Goal: Task Accomplishment & Management: Manage account settings

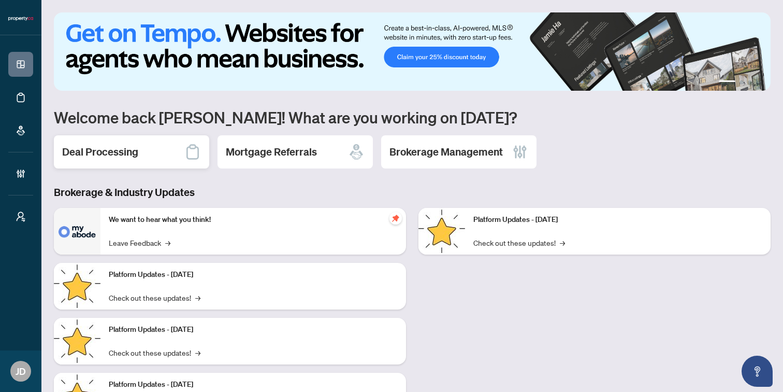
click at [112, 150] on h2 "Deal Processing" at bounding box center [100, 152] width 76 height 15
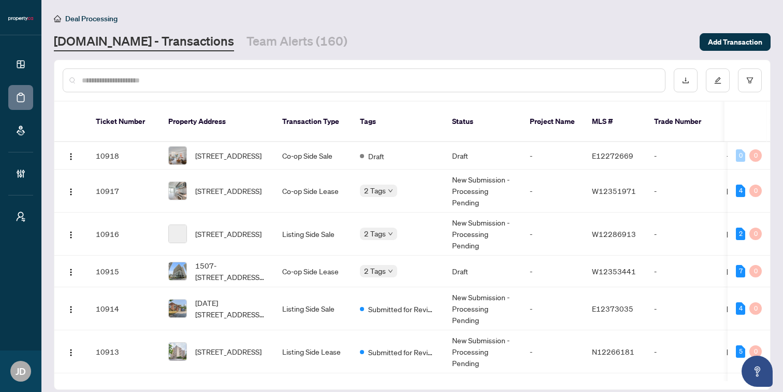
click at [199, 79] on input "text" at bounding box center [369, 80] width 575 height 11
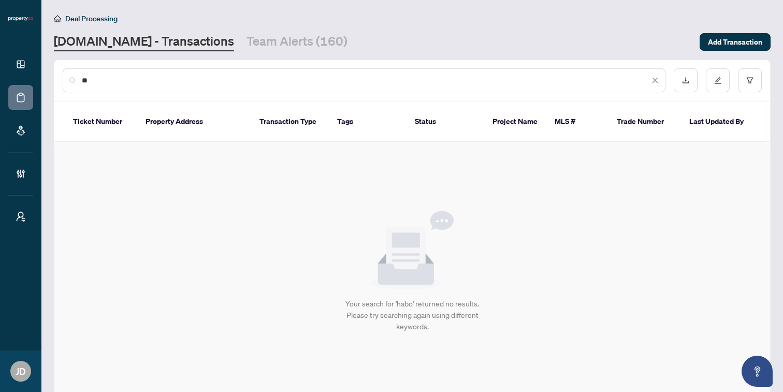
type input "*"
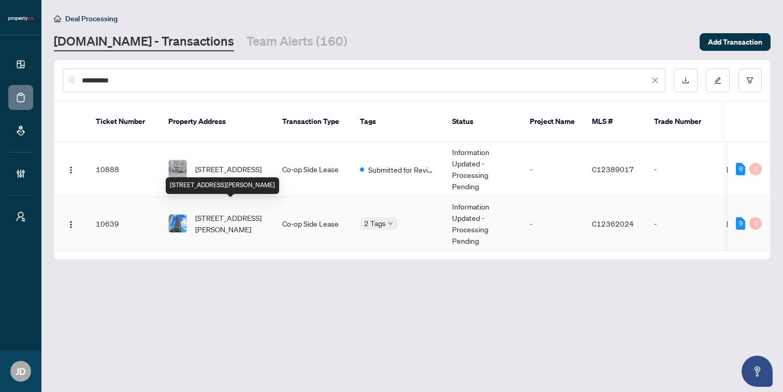
type input "**********"
click at [225, 212] on span "[STREET_ADDRESS][PERSON_NAME]" at bounding box center [230, 223] width 70 height 23
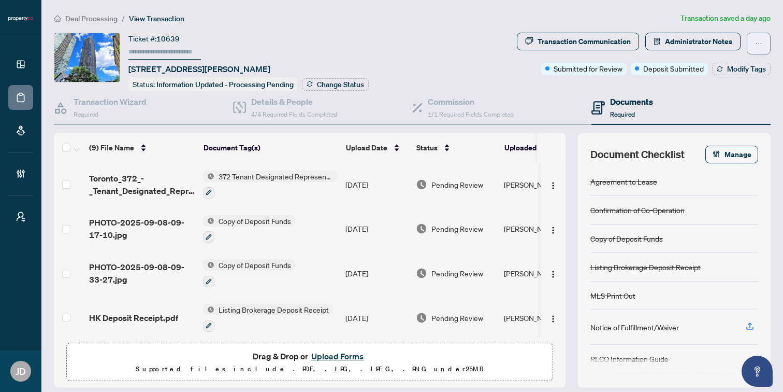
click at [762, 44] on button "button" at bounding box center [759, 44] width 24 height 22
click at [477, 47] on div "Ticket #: 10639 [STREET_ADDRESS][PERSON_NAME] Status: Information Updated - Pro…" at bounding box center [283, 62] width 459 height 59
click at [295, 106] on div "Details & People 4/4 Required Fields Completed" at bounding box center [294, 107] width 86 height 24
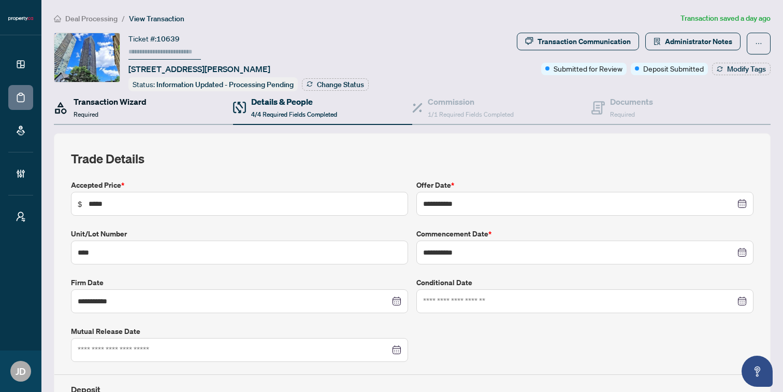
click at [139, 112] on div "Transaction Wizard Required" at bounding box center [110, 107] width 73 height 24
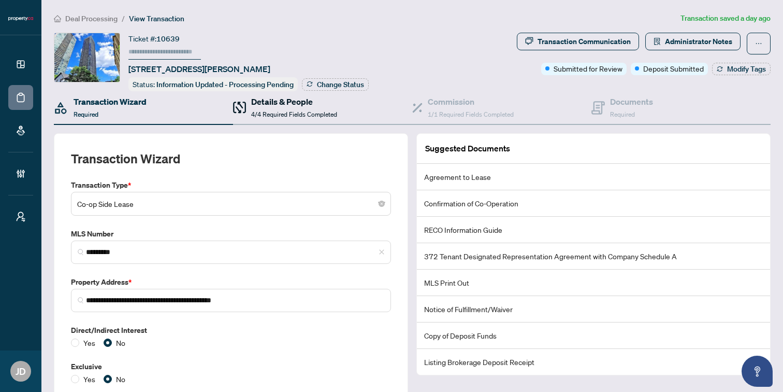
click at [256, 106] on h4 "Details & People" at bounding box center [294, 101] width 86 height 12
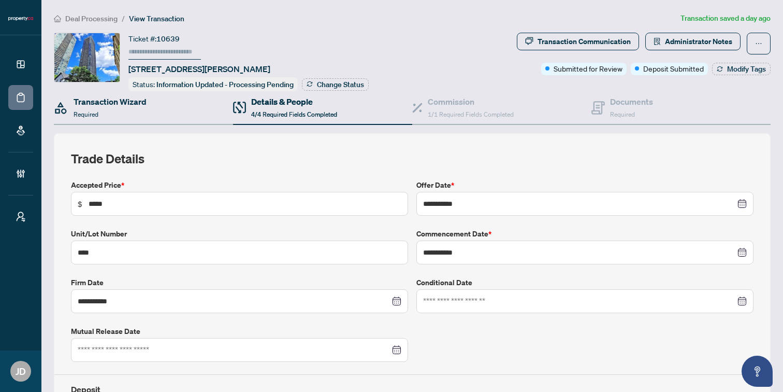
click at [147, 105] on div "Transaction Wizard Required" at bounding box center [143, 108] width 179 height 34
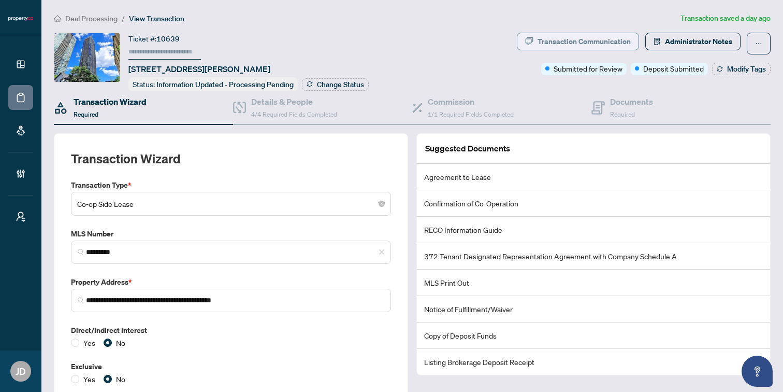
click at [571, 41] on div "Transaction Communication" at bounding box center [584, 41] width 93 height 17
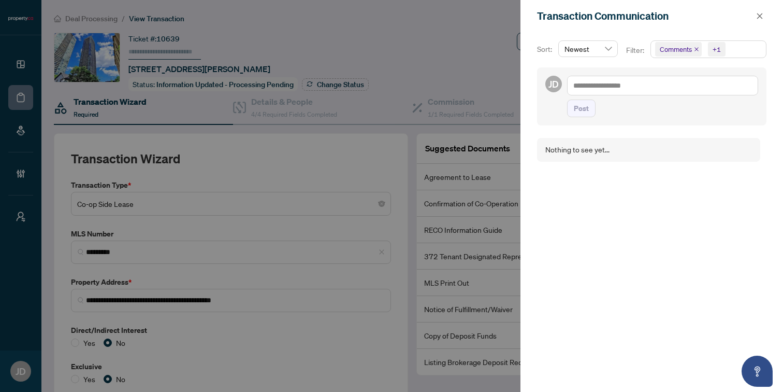
click at [695, 50] on icon "close" at bounding box center [697, 49] width 4 height 4
click at [703, 50] on icon "close" at bounding box center [705, 49] width 5 height 5
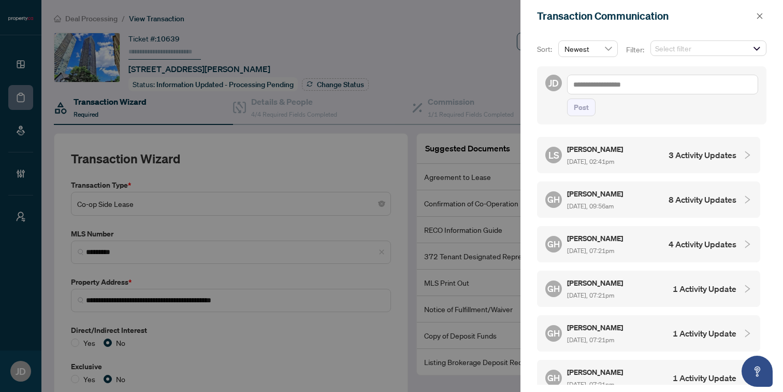
click at [614, 159] on span "[DATE], 02:41pm" at bounding box center [590, 161] width 47 height 8
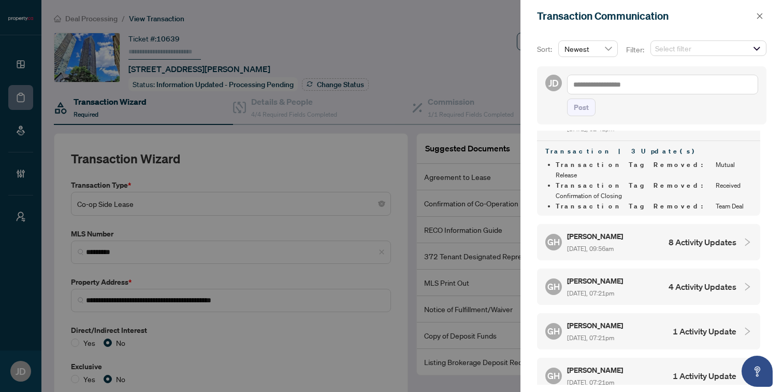
scroll to position [34, 0]
click at [594, 229] on h5 "[PERSON_NAME]" at bounding box center [595, 235] width 57 height 12
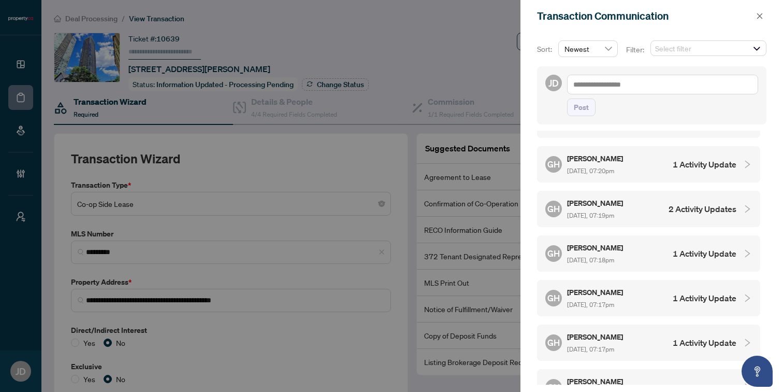
scroll to position [786, 0]
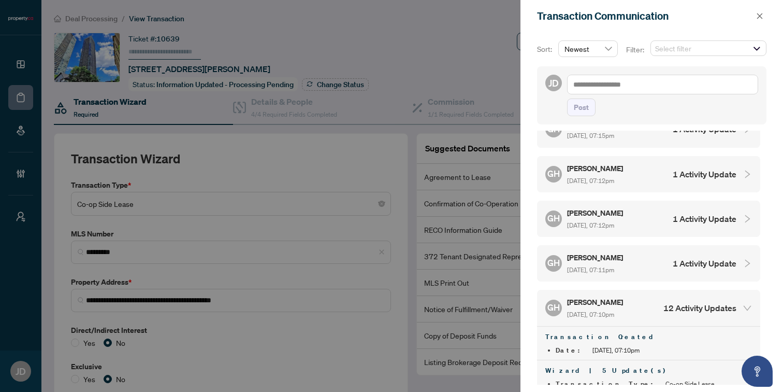
scroll to position [904, 0]
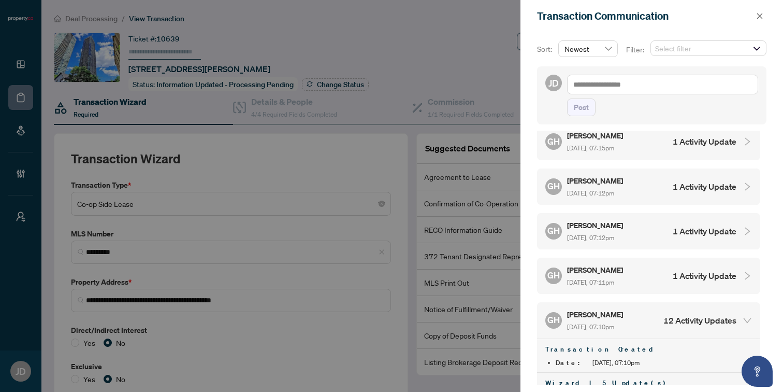
click at [614, 278] on span "[DATE], 07:11pm" at bounding box center [590, 282] width 47 height 8
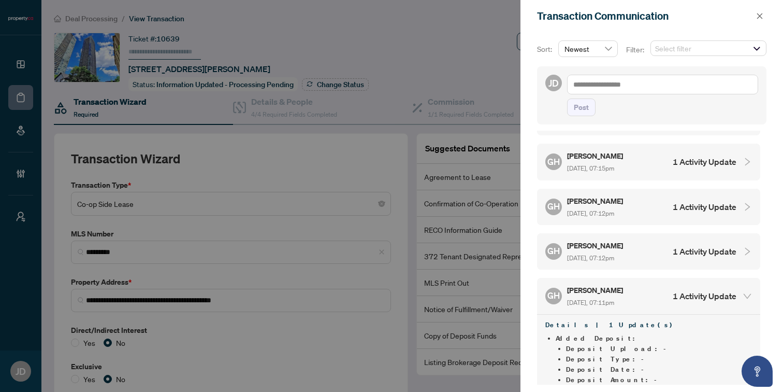
scroll to position [879, 0]
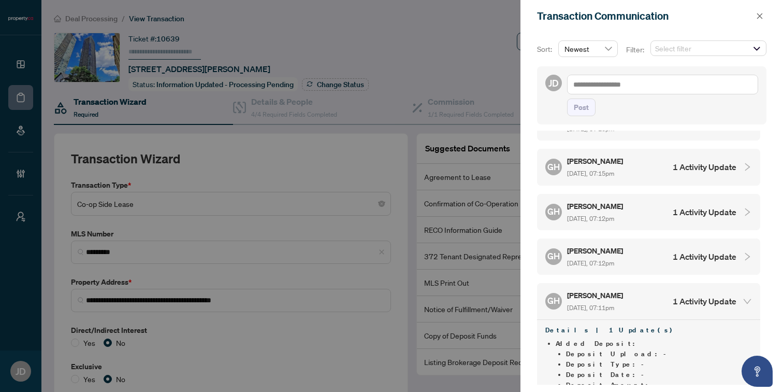
click at [610, 259] on span "[DATE], 07:12pm" at bounding box center [590, 263] width 47 height 8
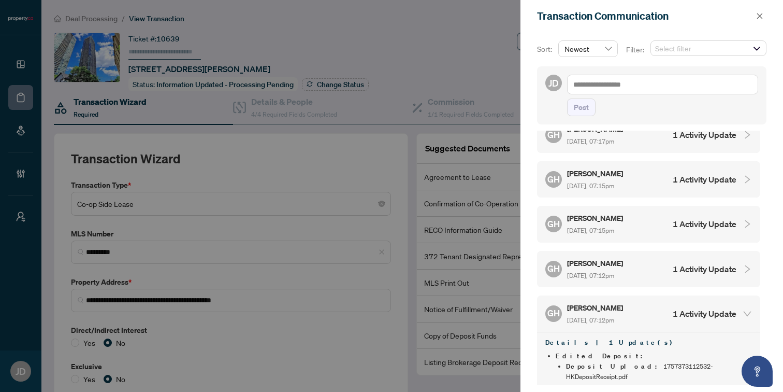
scroll to position [816, 0]
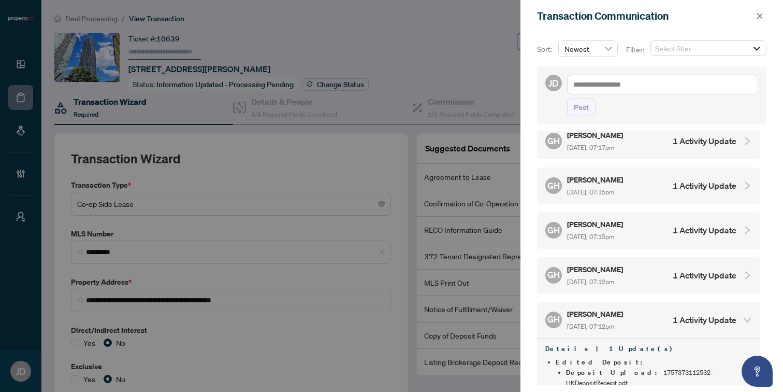
click at [604, 278] on span "[DATE], 07:12pm" at bounding box center [590, 282] width 47 height 8
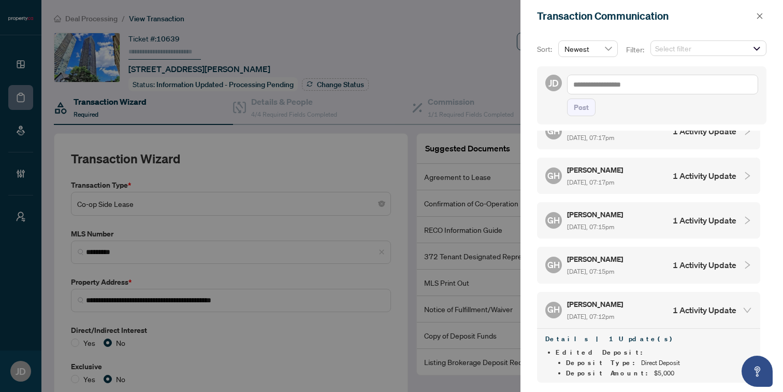
scroll to position [780, 0]
click at [602, 254] on div "[PERSON_NAME] [DATE], 07:15pm" at bounding box center [595, 266] width 57 height 24
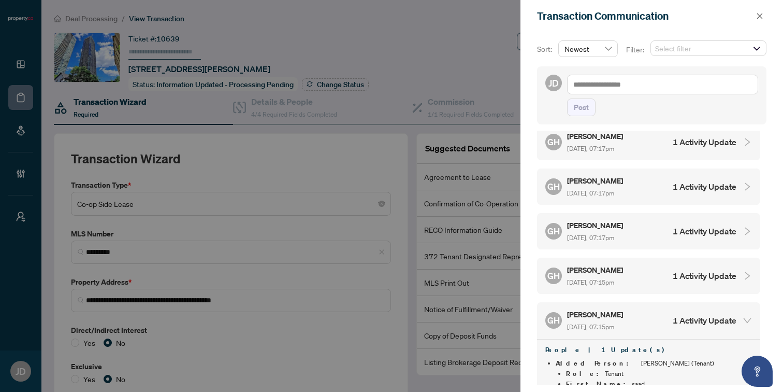
scroll to position [723, 0]
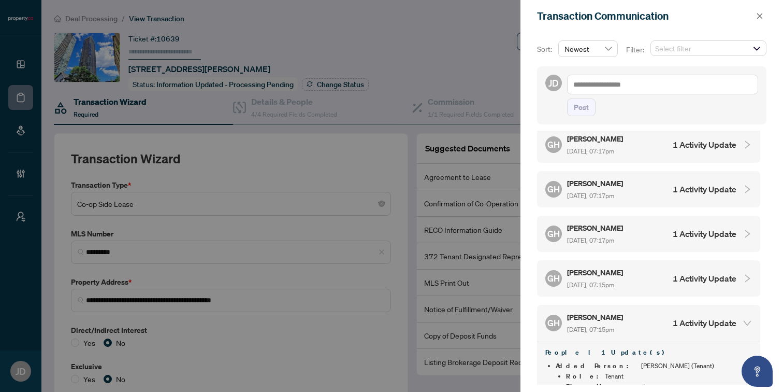
click at [602, 266] on h5 "[PERSON_NAME]" at bounding box center [595, 272] width 57 height 12
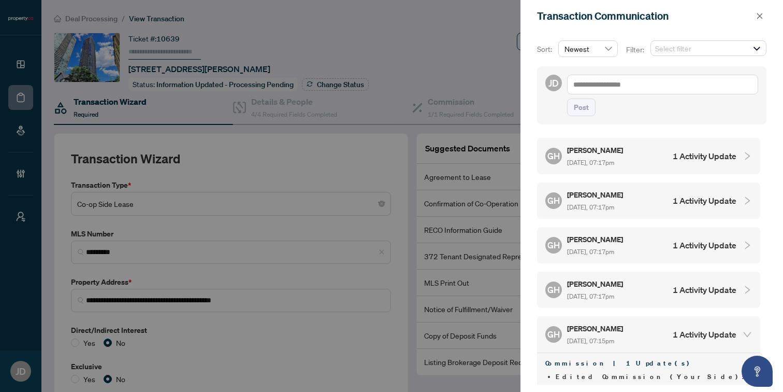
scroll to position [667, 0]
click at [602, 278] on h5 "[PERSON_NAME]" at bounding box center [595, 284] width 57 height 12
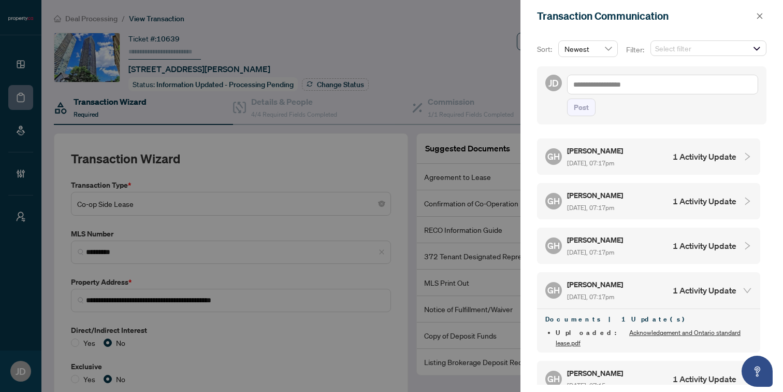
click at [597, 248] on span "[DATE], 07:17pm" at bounding box center [590, 252] width 47 height 8
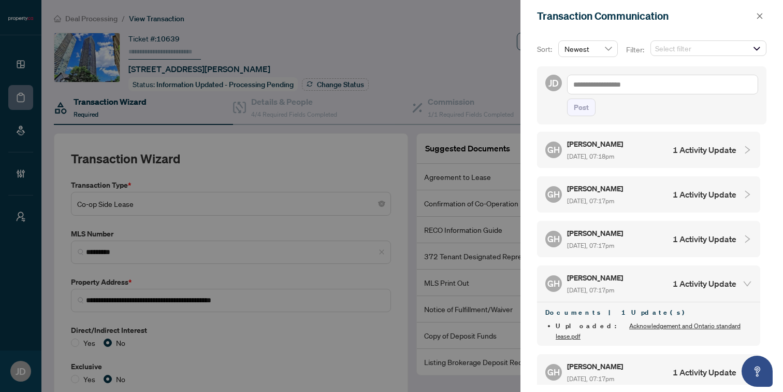
scroll to position [619, 0]
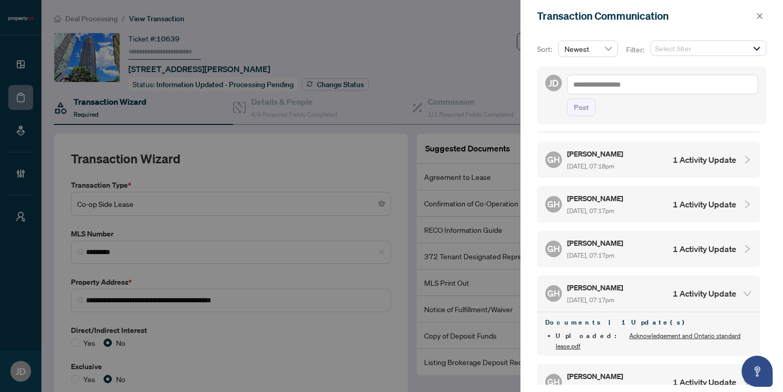
click at [597, 237] on div "[PERSON_NAME] [DATE], 07:17pm" at bounding box center [595, 249] width 57 height 24
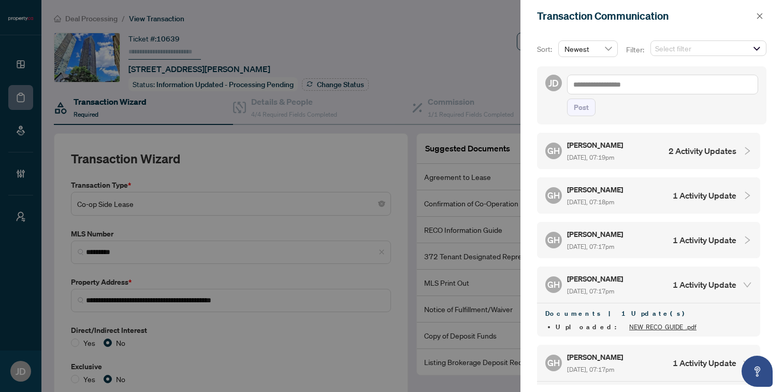
scroll to position [573, 0]
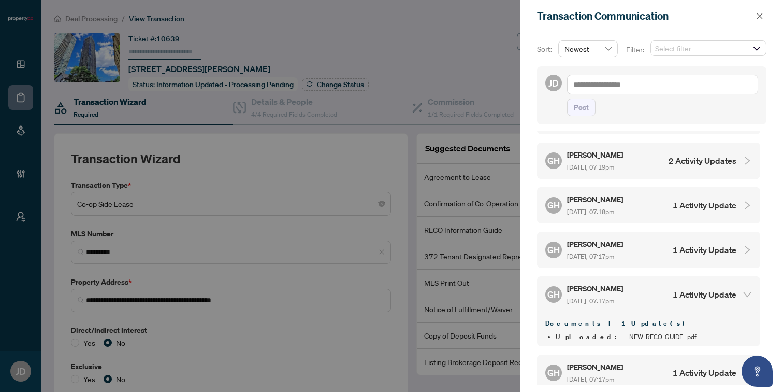
click at [597, 238] on h5 "[PERSON_NAME]" at bounding box center [595, 244] width 57 height 12
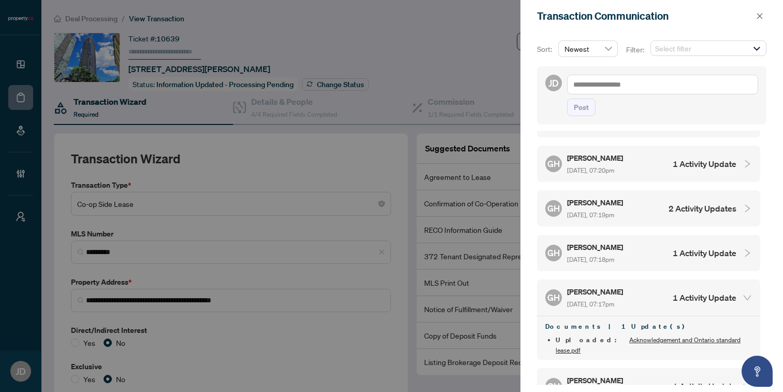
scroll to position [522, 0]
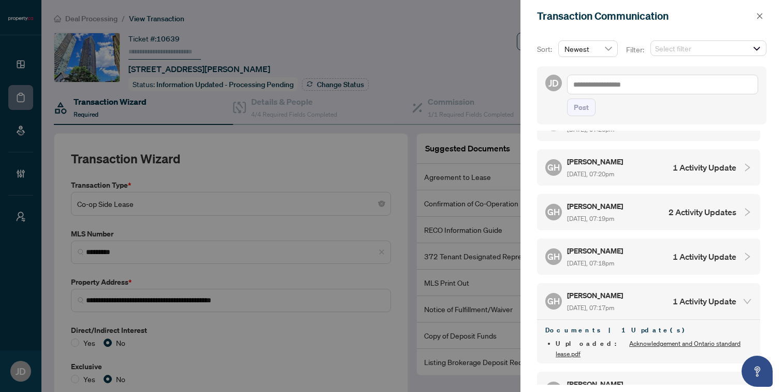
click at [597, 244] on h5 "[PERSON_NAME]" at bounding box center [595, 250] width 57 height 12
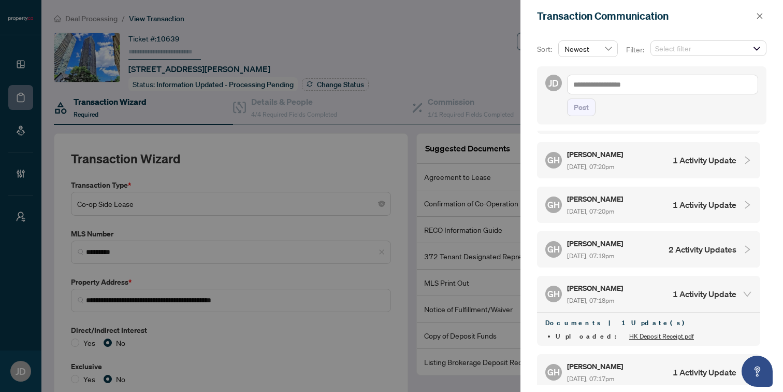
scroll to position [480, 0]
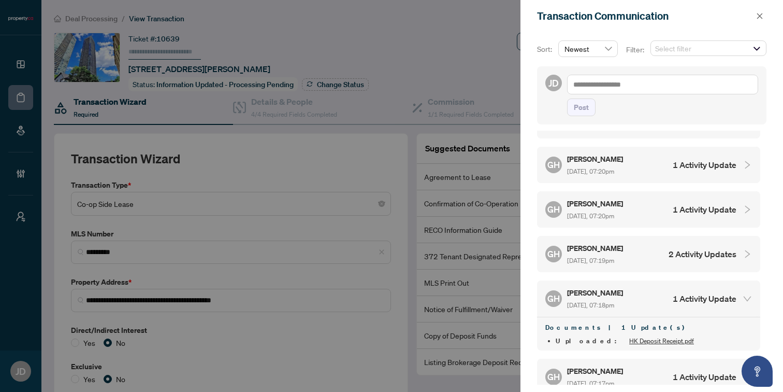
click at [597, 242] on h5 "[PERSON_NAME]" at bounding box center [595, 248] width 57 height 12
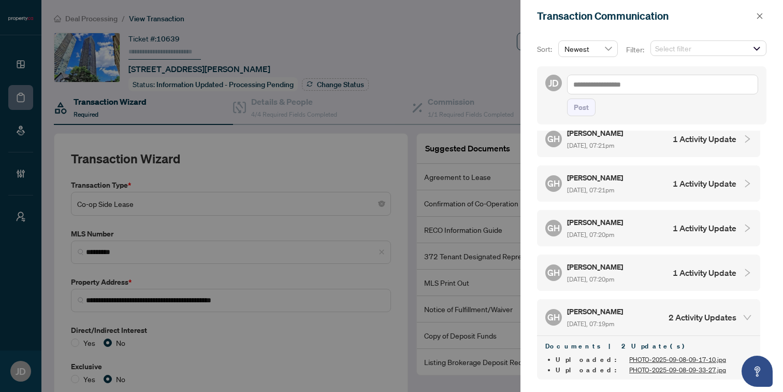
scroll to position [401, 0]
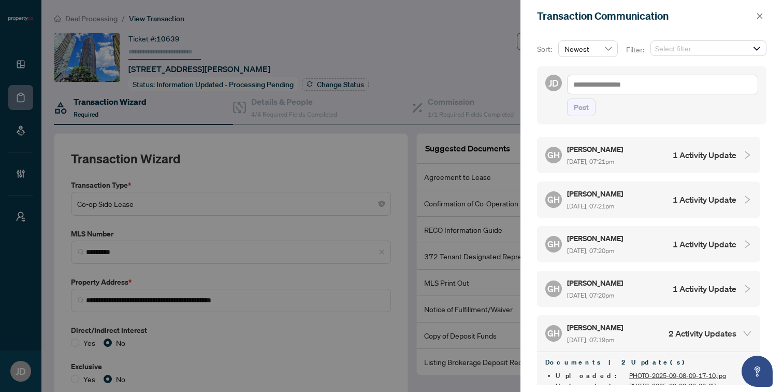
click at [596, 277] on div "[PERSON_NAME] [DATE], 07:20pm" at bounding box center [595, 289] width 57 height 24
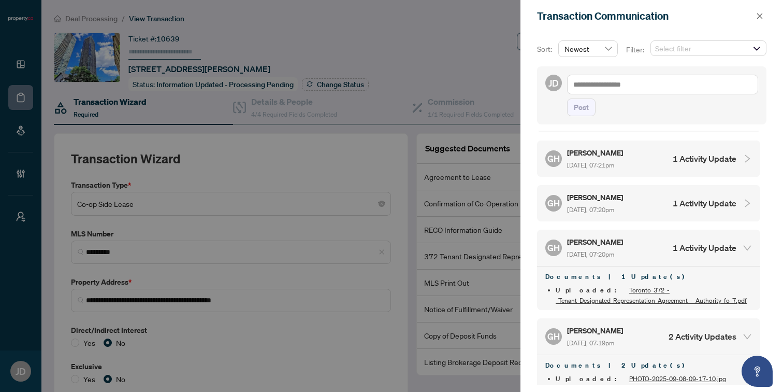
scroll to position [460, 0]
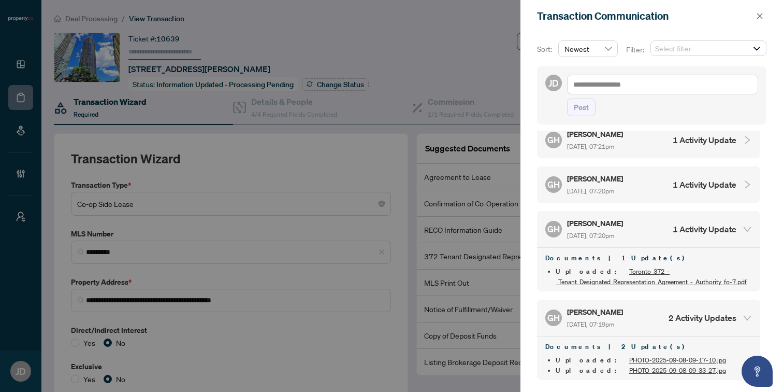
click at [629, 356] on link "PHOTO-2025-09-08-09-17-10.jpg" at bounding box center [677, 360] width 97 height 8
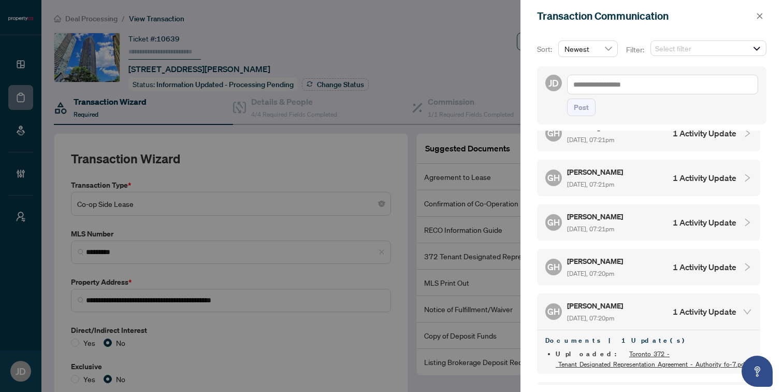
scroll to position [371, 0]
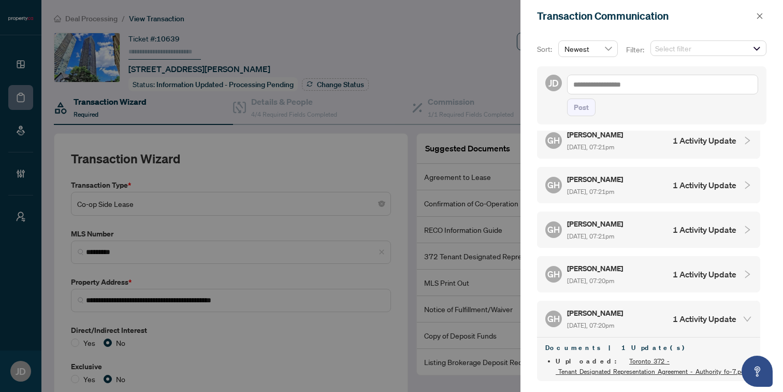
click at [607, 277] on span "[DATE], 07:20pm" at bounding box center [590, 281] width 47 height 8
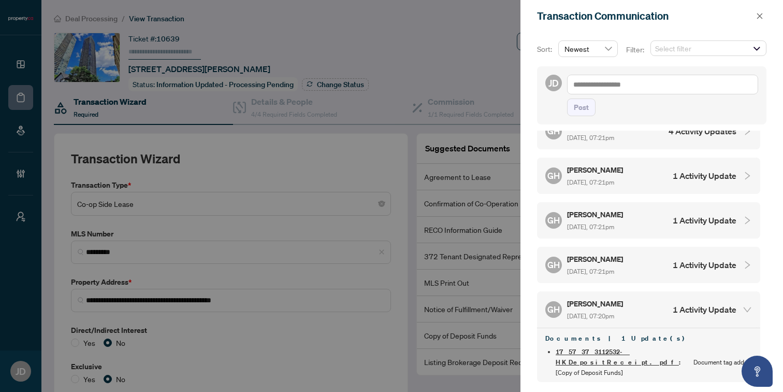
scroll to position [331, 0]
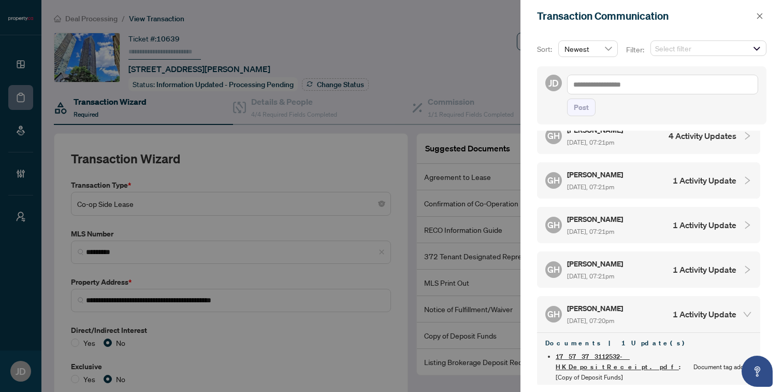
click at [607, 272] on span "[DATE], 07:21pm" at bounding box center [590, 276] width 47 height 8
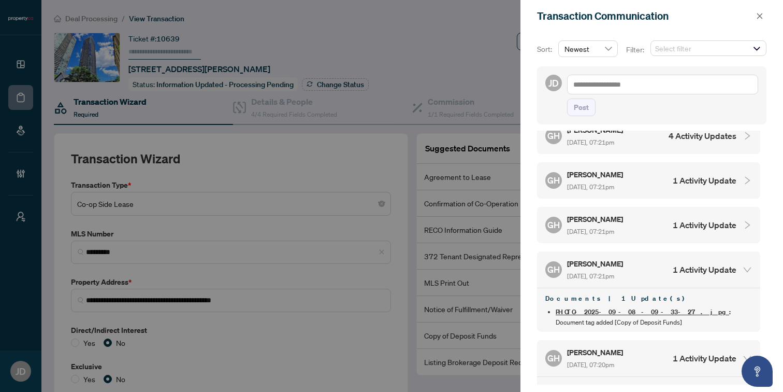
scroll to position [317, 0]
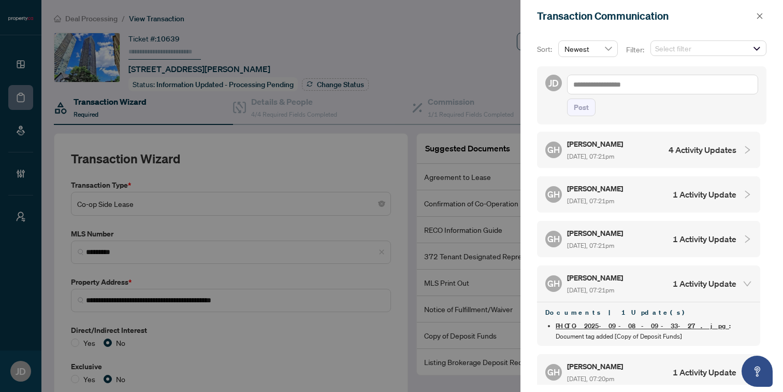
click at [602, 227] on div "[PERSON_NAME] [DATE], 07:21pm" at bounding box center [595, 239] width 57 height 24
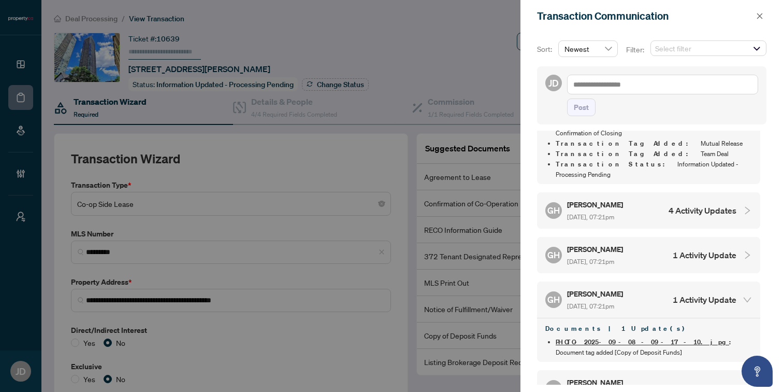
scroll to position [243, 0]
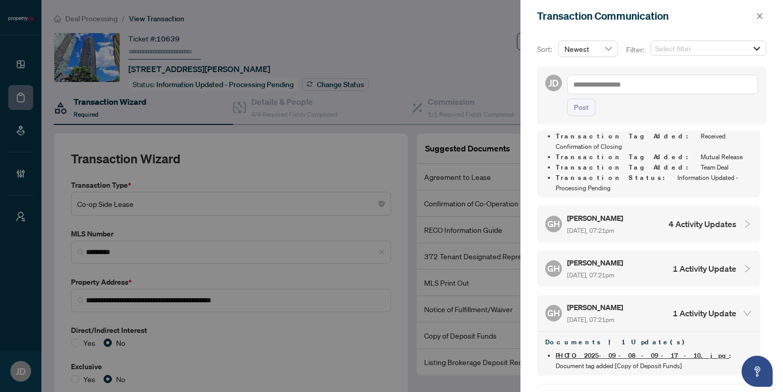
click at [598, 271] on span "[DATE], 07:21pm" at bounding box center [590, 275] width 47 height 8
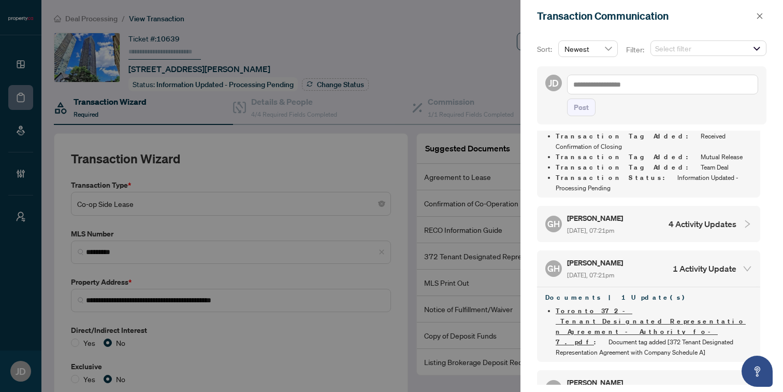
scroll to position [221, 0]
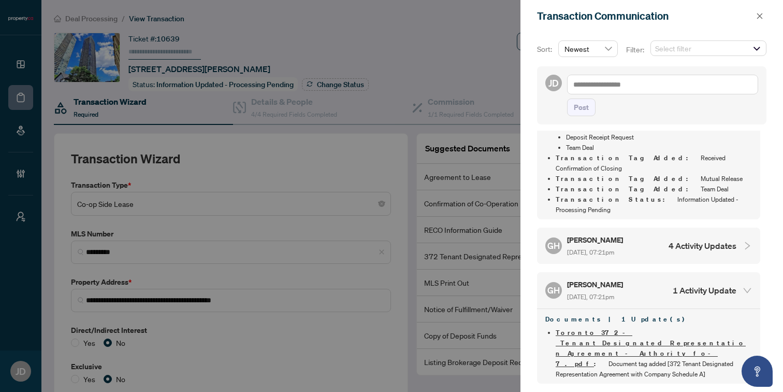
click at [598, 248] on span "[DATE], 07:21pm" at bounding box center [590, 252] width 47 height 8
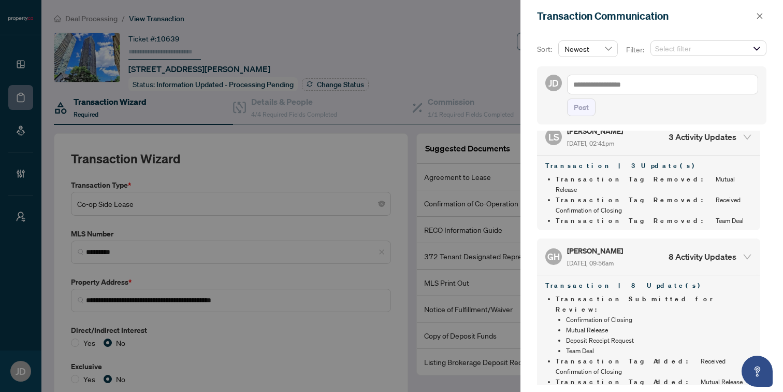
scroll to position [0, 0]
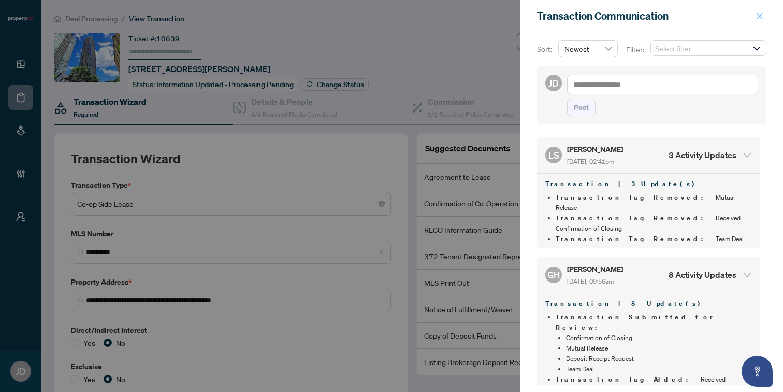
click at [760, 16] on icon "close" at bounding box center [760, 16] width 6 height 6
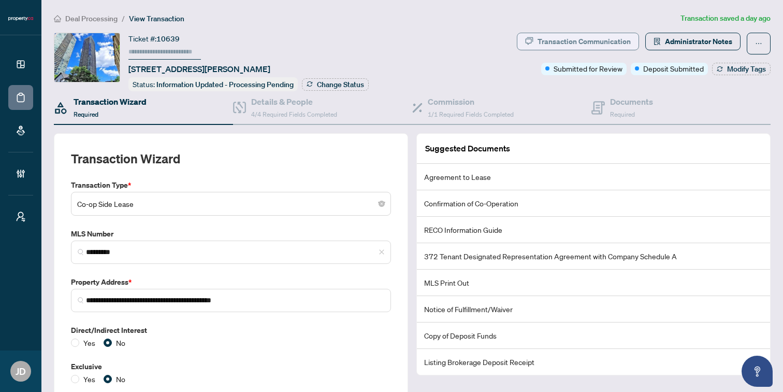
click at [558, 38] on div "Transaction Communication" at bounding box center [584, 41] width 93 height 17
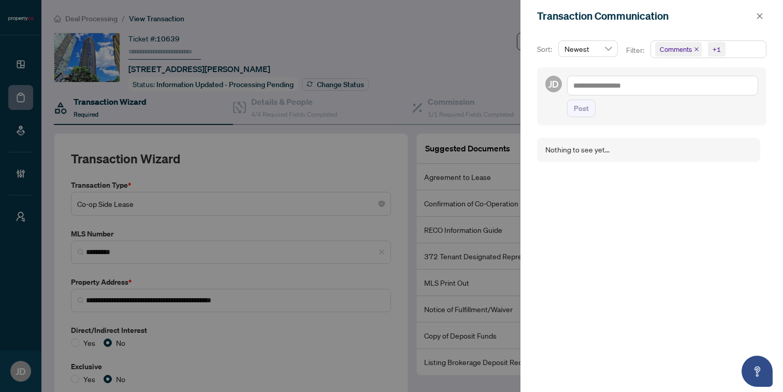
click at [695, 47] on icon "close" at bounding box center [696, 49] width 5 height 5
click at [706, 47] on icon "close" at bounding box center [705, 49] width 5 height 5
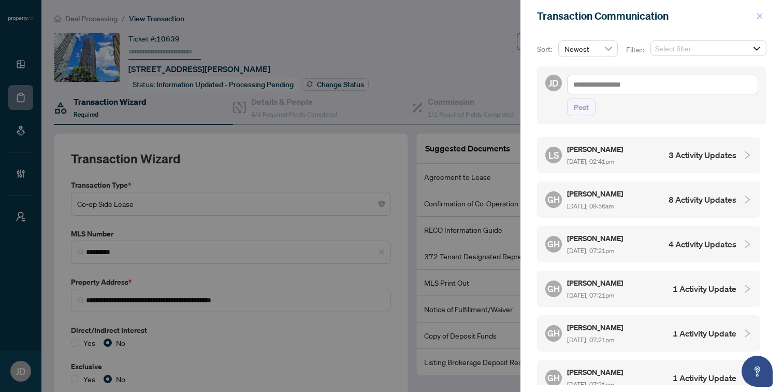
click at [761, 14] on icon "close" at bounding box center [760, 16] width 6 height 6
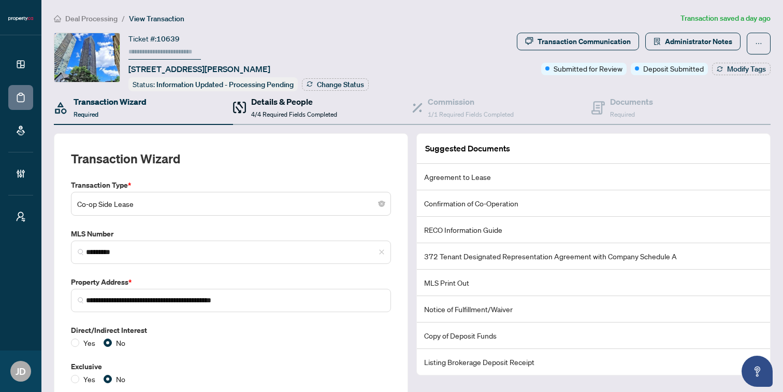
click at [296, 110] on span "4/4 Required Fields Completed" at bounding box center [294, 114] width 86 height 8
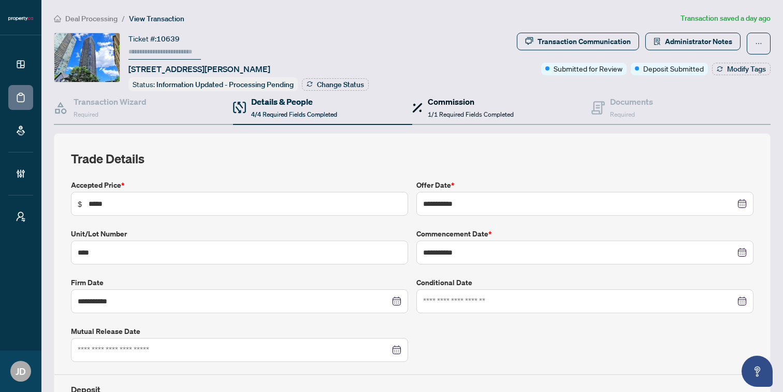
click at [473, 102] on h4 "Commission" at bounding box center [471, 101] width 86 height 12
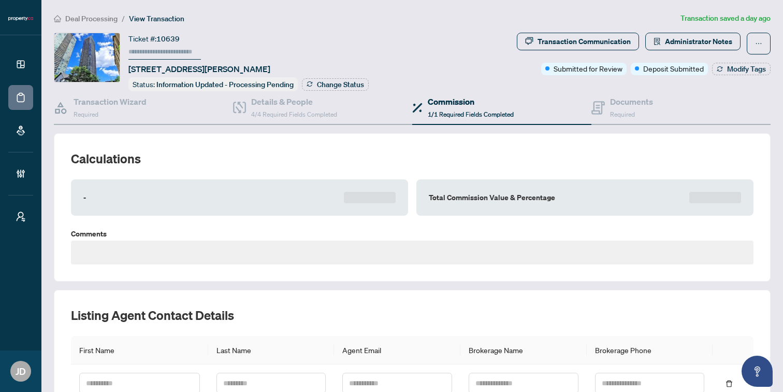
type textarea "**********"
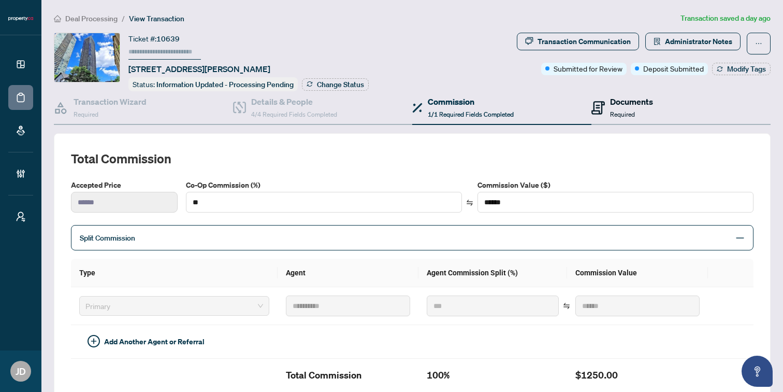
click at [632, 107] on div "Documents Required" at bounding box center [631, 107] width 43 height 24
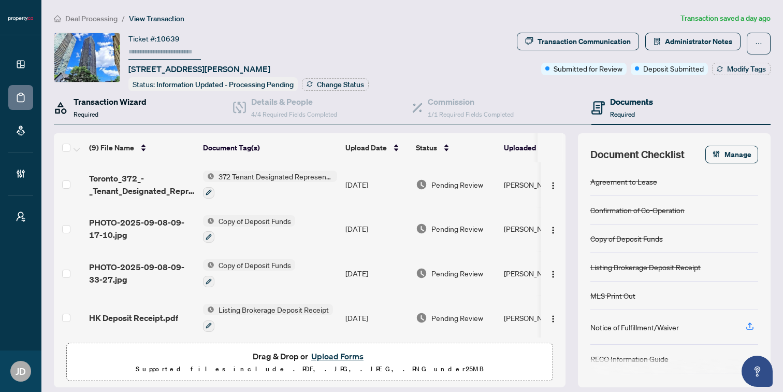
click at [107, 107] on div "Transaction Wizard Required" at bounding box center [110, 107] width 73 height 24
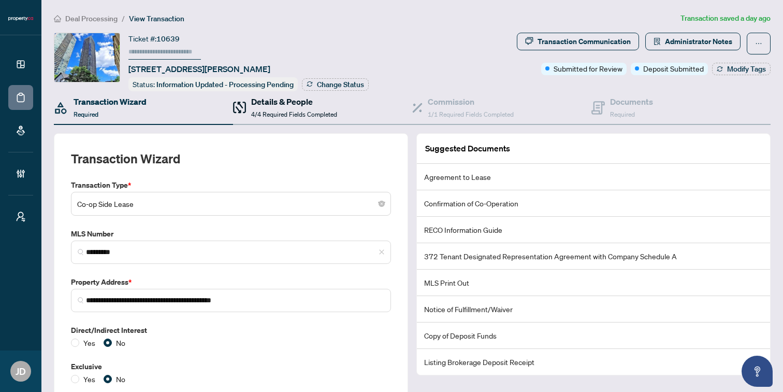
click at [253, 111] on span "4/4 Required Fields Completed" at bounding box center [294, 114] width 86 height 8
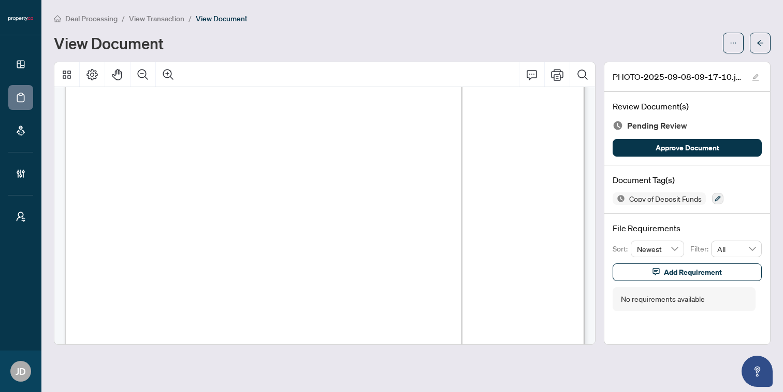
scroll to position [55, 0]
